Goal: Task Accomplishment & Management: Use online tool/utility

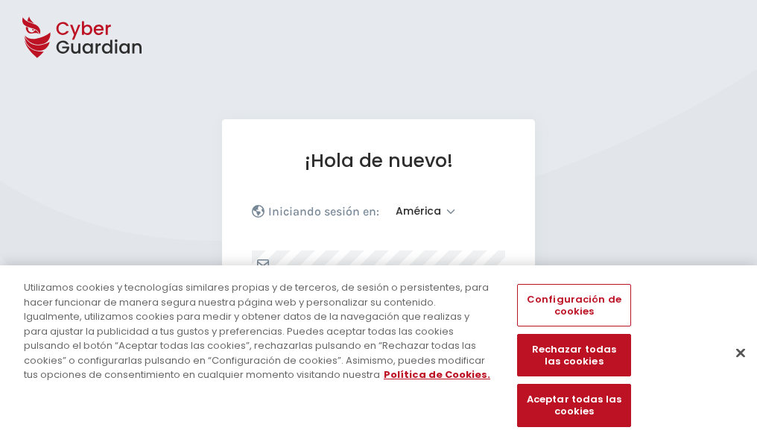
select select "América"
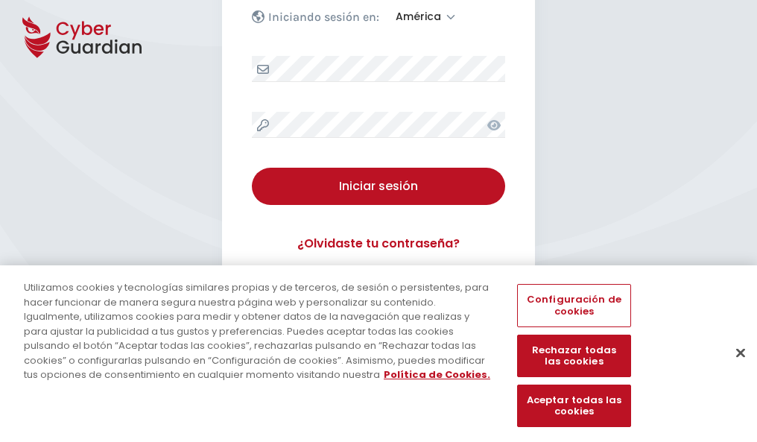
click at [733, 368] on button "Cerrar" at bounding box center [740, 352] width 33 height 33
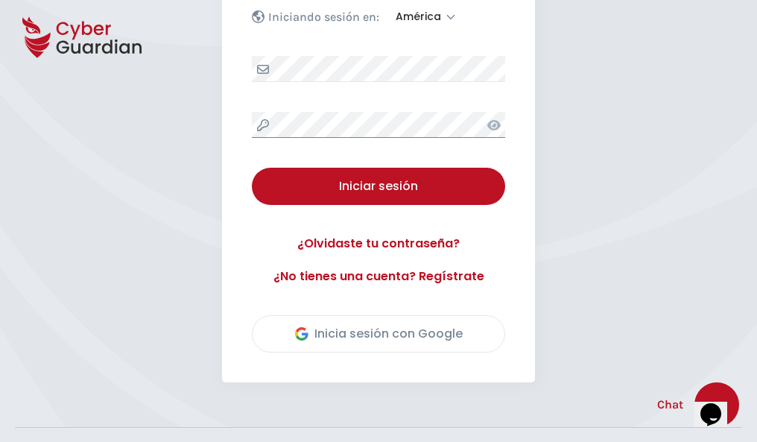
scroll to position [338, 0]
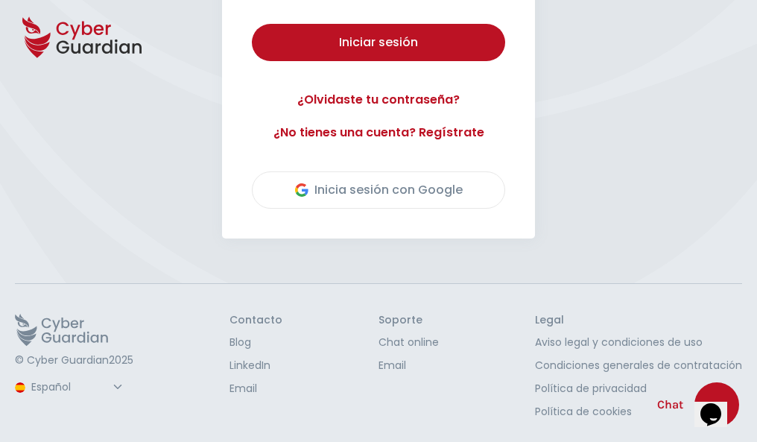
click at [252, 24] on button "Iniciar sesión" at bounding box center [378, 42] width 253 height 37
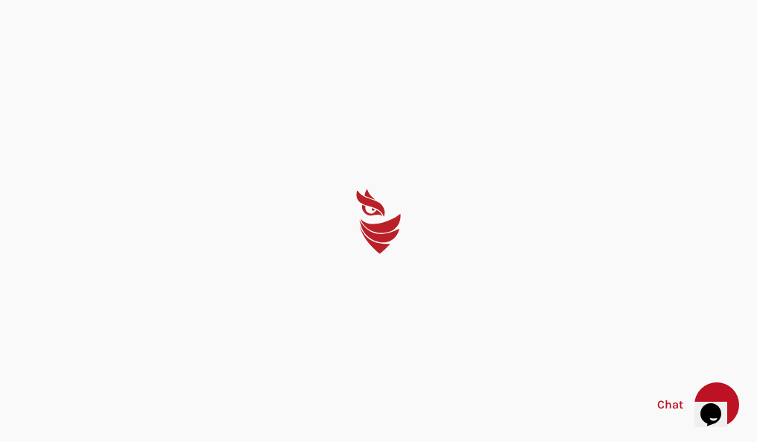
scroll to position [0, 0]
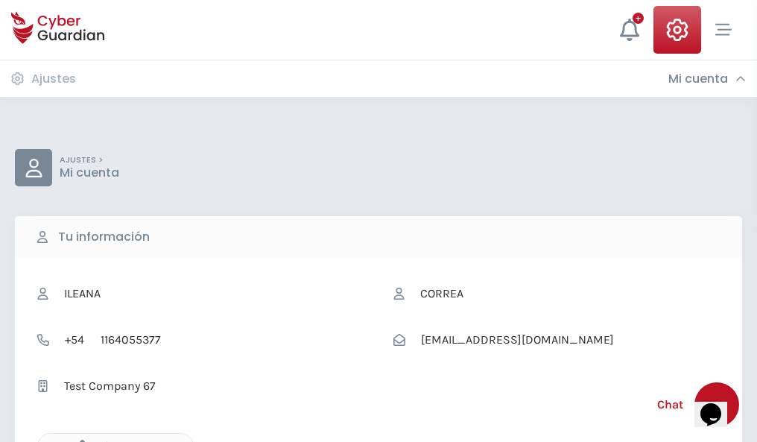
click at [78, 440] on icon "button" at bounding box center [78, 446] width 13 height 13
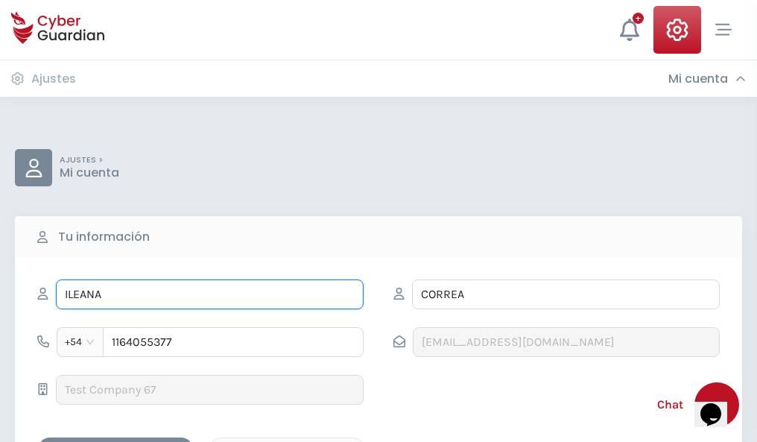
click at [209, 294] on input "ILEANA" at bounding box center [210, 294] width 308 height 30
type input "I"
type input "Ana Belén"
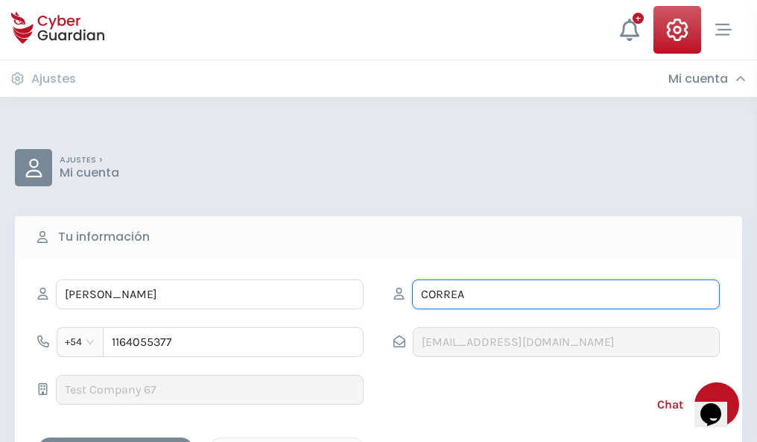
click at [565, 294] on input "CORREA" at bounding box center [566, 294] width 308 height 30
type input "C"
type input "Iriarte"
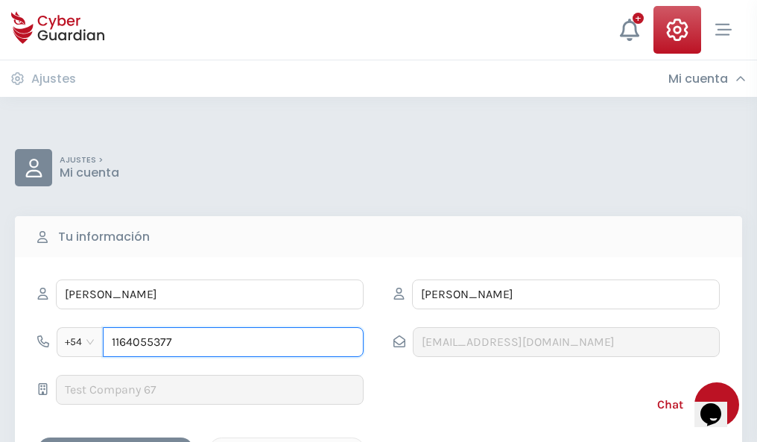
click at [233, 342] on input "1164055377" at bounding box center [233, 342] width 261 height 30
type input "1"
type input "4878452001"
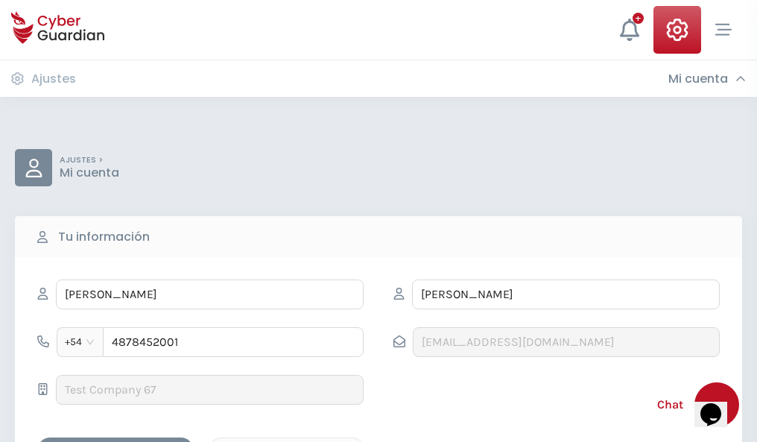
click at [287, 441] on div "Cancelar" at bounding box center [287, 450] width 133 height 19
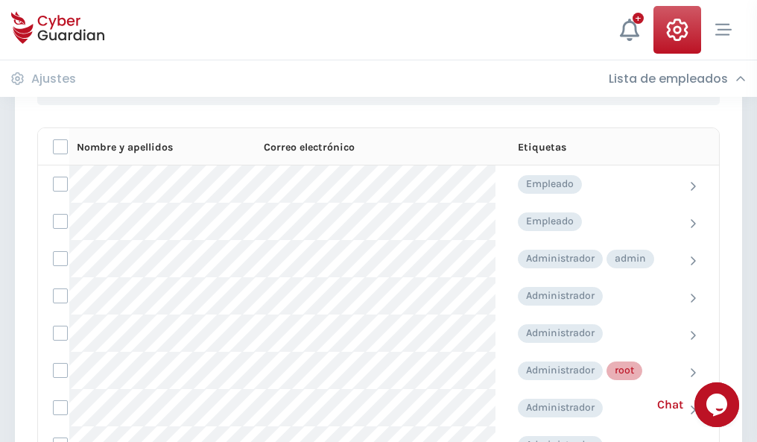
scroll to position [750, 0]
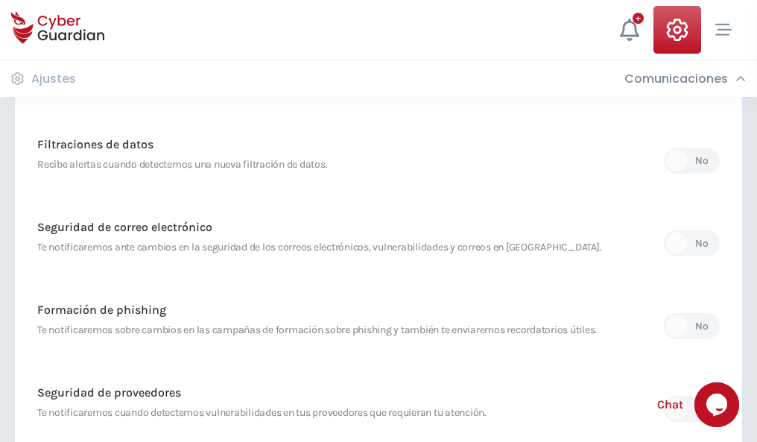
scroll to position [785, 0]
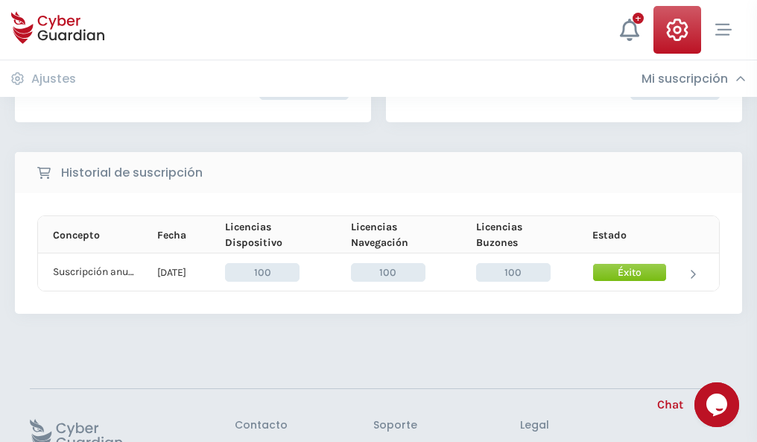
scroll to position [378, 0]
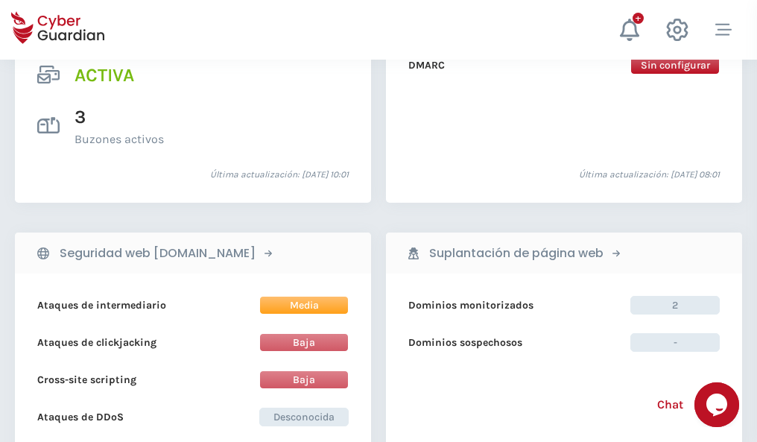
scroll to position [1514, 0]
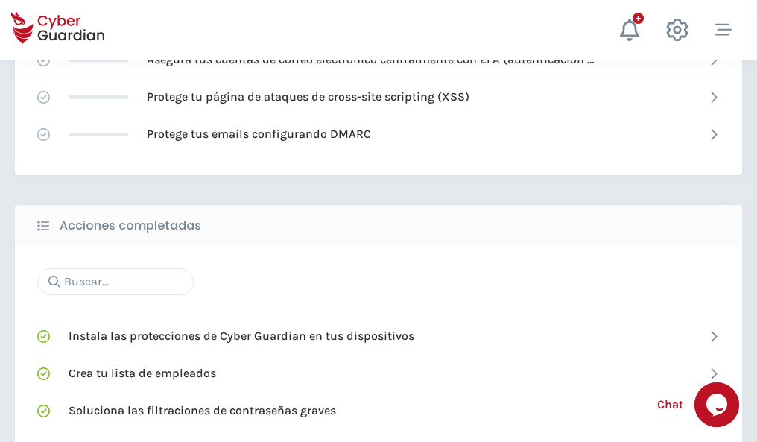
scroll to position [992, 0]
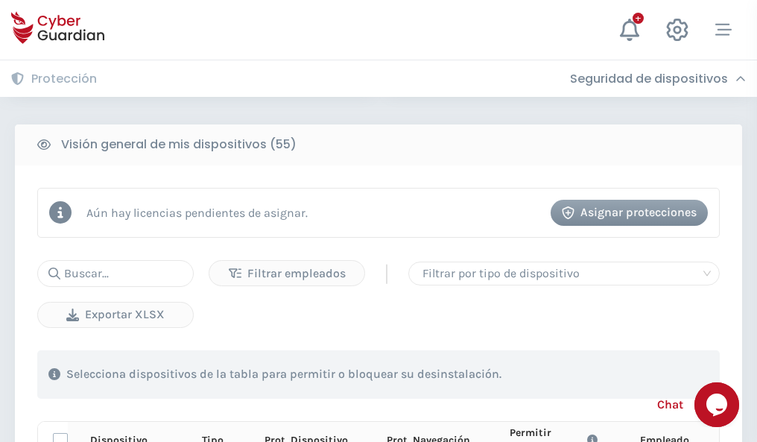
scroll to position [1317, 0]
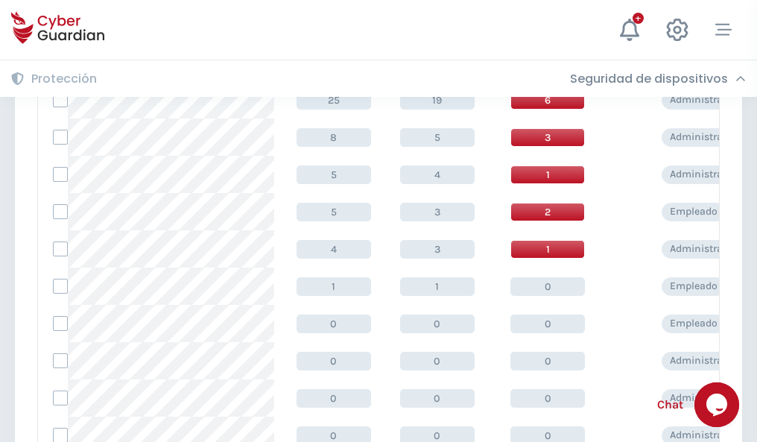
scroll to position [751, 0]
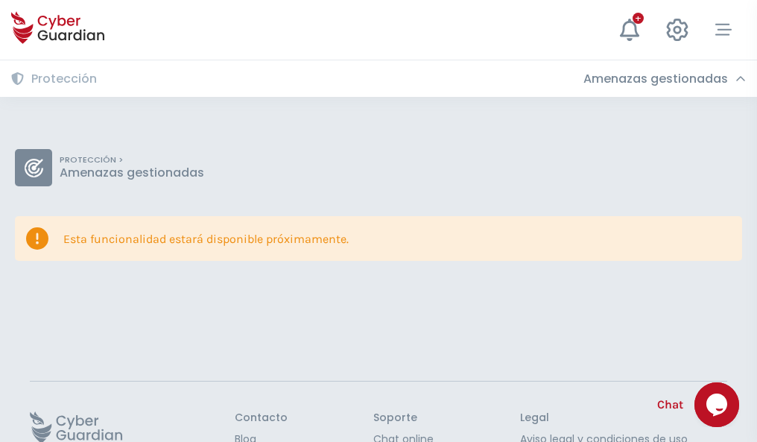
scroll to position [97, 0]
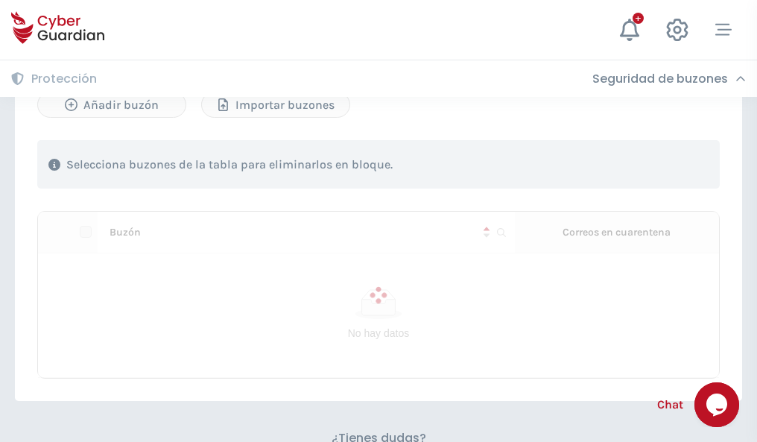
scroll to position [638, 0]
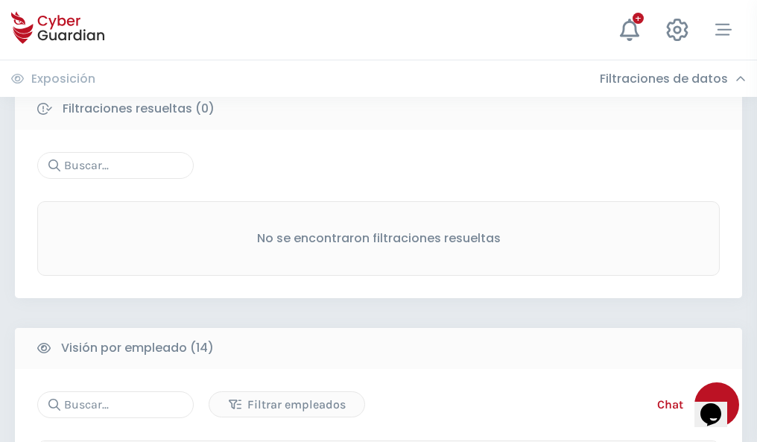
scroll to position [1346, 0]
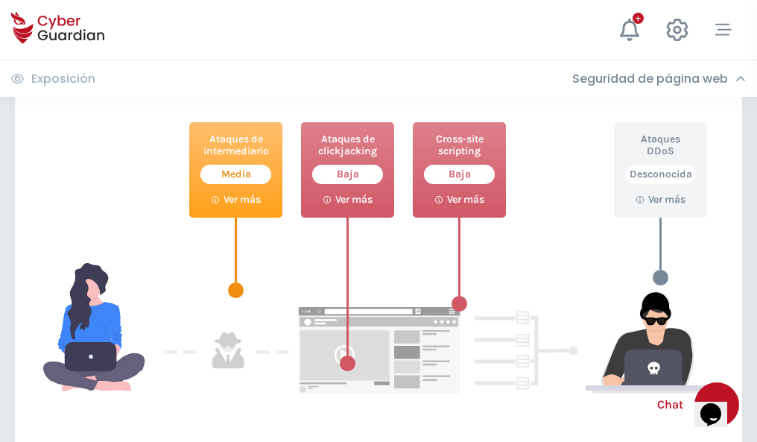
scroll to position [811, 0]
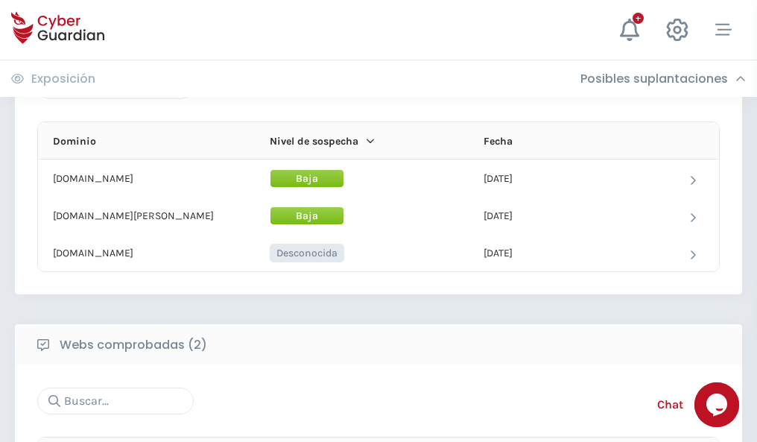
scroll to position [894, 0]
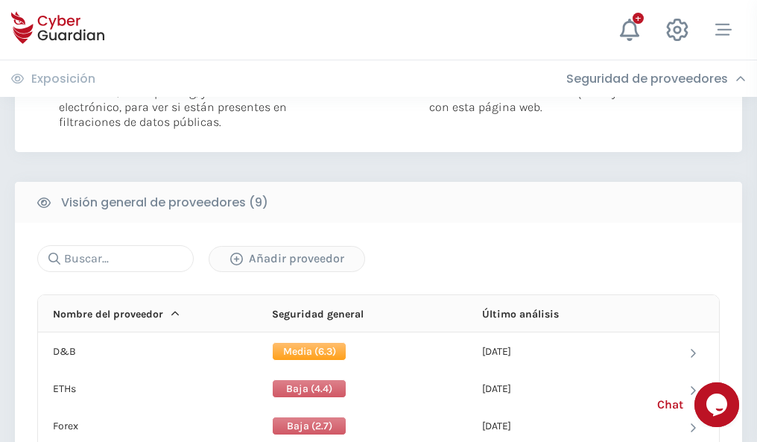
scroll to position [1072, 0]
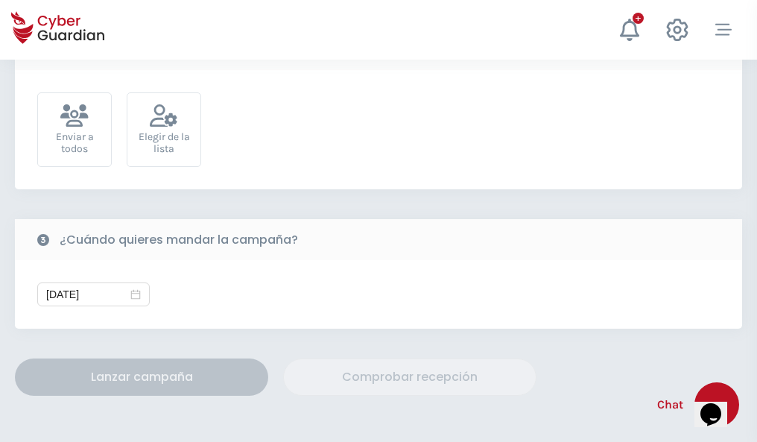
scroll to position [545, 0]
